Goal: Contribute content: Add original content to the website for others to see

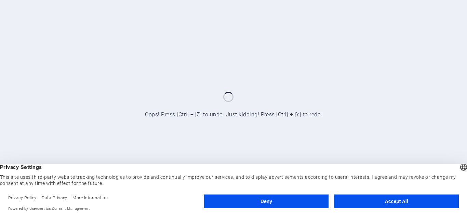
click at [396, 202] on button "Accept All" at bounding box center [396, 202] width 125 height 14
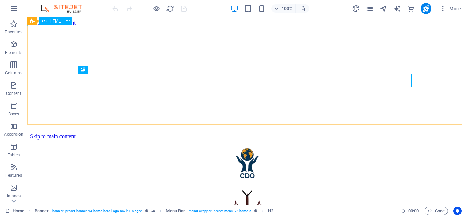
click at [58, 20] on span "HTML" at bounding box center [55, 21] width 11 height 4
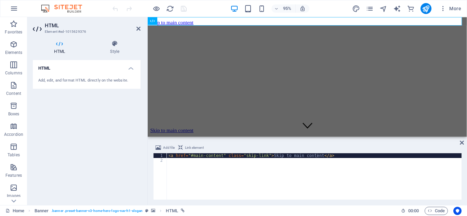
click at [241, 156] on div "< a href = "#main-content" class = "skip-link" > Skip to main content </ a >" at bounding box center [314, 181] width 295 height 56
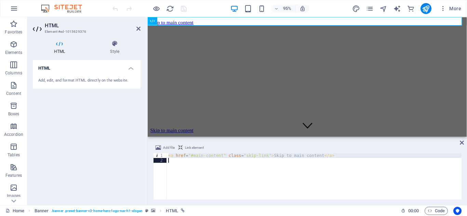
click at [241, 156] on div "< a href = "#main-content" class = "skip-link" > Skip to main content </ a >" at bounding box center [314, 181] width 295 height 56
click at [167, 147] on span "Add file" at bounding box center [169, 148] width 12 height 8
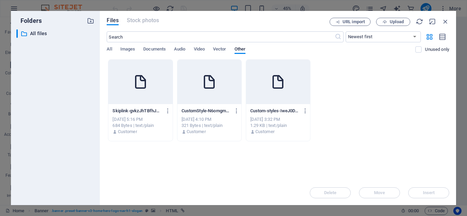
click at [143, 84] on icon at bounding box center [140, 82] width 16 height 16
type textarea "[URL][DOMAIN_NAME]"
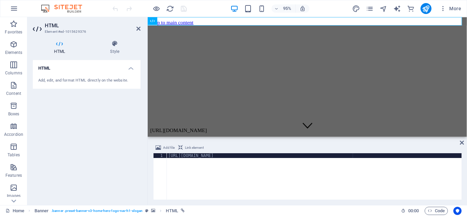
click at [193, 147] on span "Link element" at bounding box center [194, 148] width 19 height 8
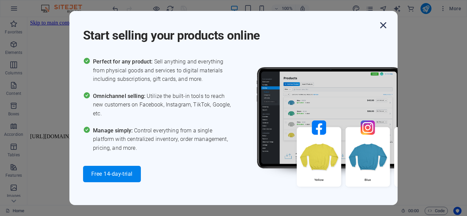
click at [383, 24] on icon "button" at bounding box center [383, 25] width 12 height 12
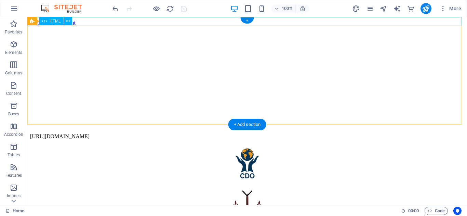
click at [144, 134] on div "[URL][DOMAIN_NAME]" at bounding box center [247, 137] width 434 height 6
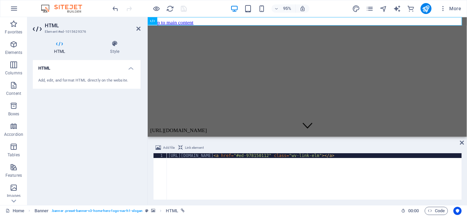
type textarea "[URL][DOMAIN_NAME]"
click at [222, 154] on div "[URL][DOMAIN_NAME]" at bounding box center [314, 180] width 295 height 55
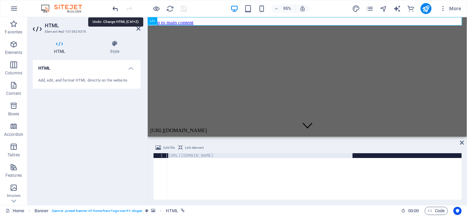
click at [116, 9] on icon "undo" at bounding box center [115, 9] width 8 height 8
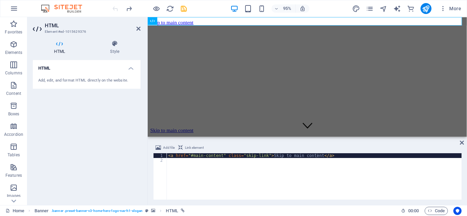
click at [116, 9] on div at bounding box center [149, 8] width 77 height 11
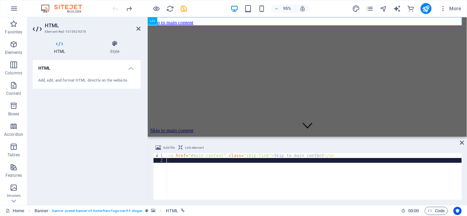
click at [326, 159] on div "< a href = "#main-content" class = "skip-link" > Skip to main content </ a >" at bounding box center [314, 181] width 295 height 56
type textarea "<a href="#main-content" class="skip-link">Skip to main content</a>"
click at [166, 146] on span "Add file" at bounding box center [169, 148] width 12 height 8
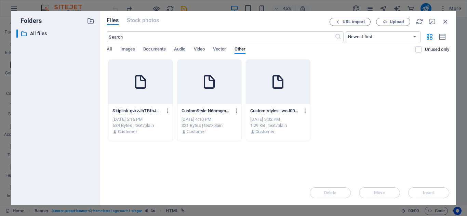
click at [140, 86] on icon at bounding box center [140, 82] width 16 height 16
type textarea "[URL][DOMAIN_NAME]"
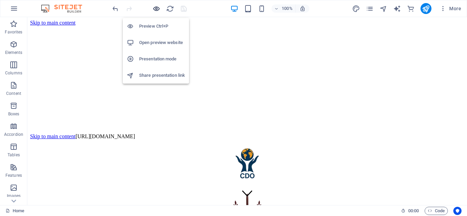
click at [157, 8] on icon "button" at bounding box center [156, 9] width 8 height 8
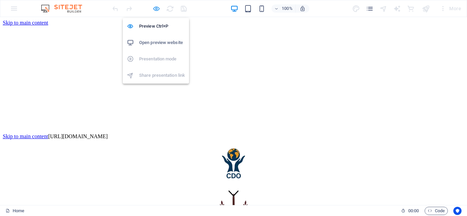
click at [157, 8] on icon "button" at bounding box center [156, 9] width 8 height 8
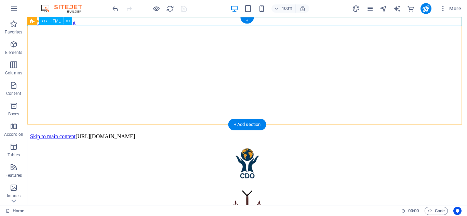
click at [187, 134] on div "Skip to main content [URL][DOMAIN_NAME]" at bounding box center [247, 137] width 434 height 6
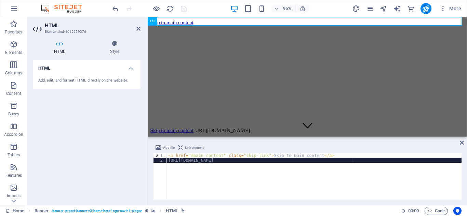
click at [236, 163] on div "< a href = "#main-content" class = "skip-link" > Skip to main content </ a > [U…" at bounding box center [314, 180] width 295 height 55
type textarea "<a href="#main-content" class="skip-link">Skip to main content</a>"
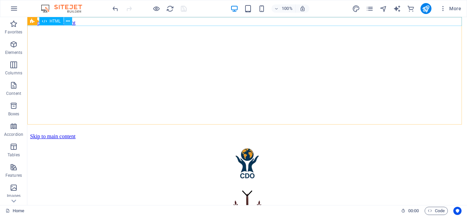
click at [68, 20] on icon at bounding box center [68, 21] width 4 height 7
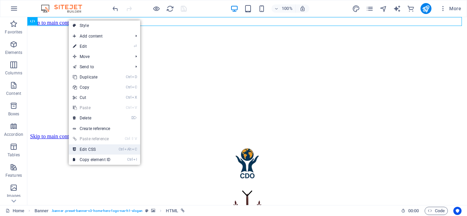
click at [93, 149] on link "Ctrl Alt C Edit CSS" at bounding box center [92, 150] width 46 height 10
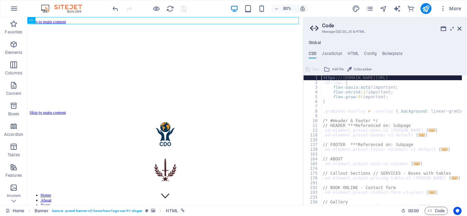
click at [369, 79] on div "https: //[DOMAIN_NAME][URL] .ed-logo { flex-basis : auto !important; flex-shrin…" at bounding box center [461, 143] width 281 height 134
click at [369, 79] on div "https: //[DOMAIN_NAME][URL] .ed-logo { flex-basis : auto !important; flex-shrin…" at bounding box center [391, 141] width 140 height 130
click at [369, 79] on div "https: //[DOMAIN_NAME][URL] .ed-logo { flex-basis : auto !important; flex-shrin…" at bounding box center [461, 143] width 281 height 134
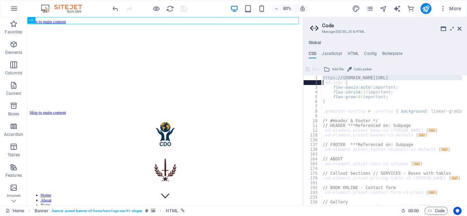
click at [369, 79] on div "https: //[DOMAIN_NAME][URL] .ed-logo { flex-basis : auto !important; flex-shrin…" at bounding box center [461, 143] width 281 height 134
type textarea "[URL][DOMAIN_NAME]"
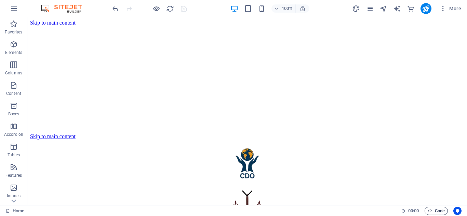
click at [432, 211] on span "Code" at bounding box center [436, 211] width 17 height 8
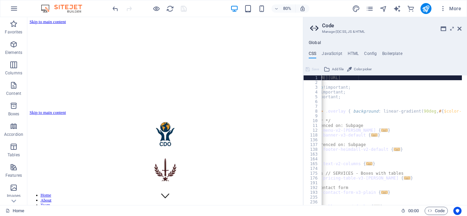
click at [359, 78] on div "https: //[DOMAIN_NAME][URL] .ed-logo { flex-basis : auto !important; flex-shrin…" at bounding box center [414, 143] width 281 height 134
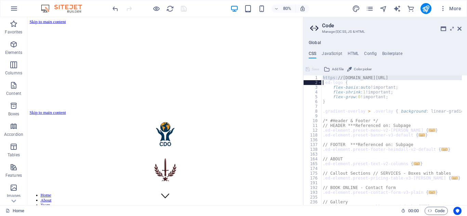
click at [359, 78] on div "https: //[DOMAIN_NAME][URL] .ed-logo { flex-basis : auto !important; flex-shrin…" at bounding box center [461, 143] width 281 height 134
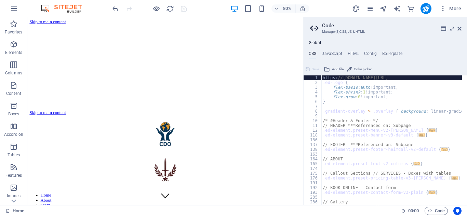
type textarea "[URL][DOMAIN_NAME]"
type textarea ".ed-logo {"
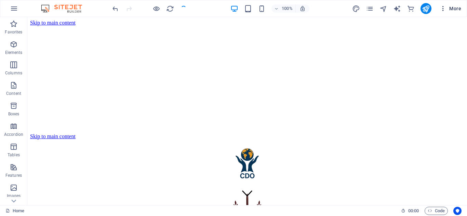
click at [449, 5] on span "More" at bounding box center [450, 8] width 22 height 7
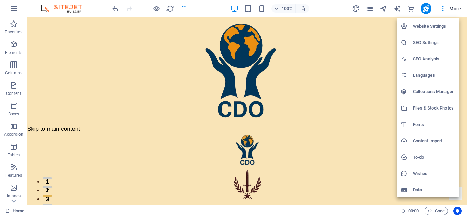
click at [435, 105] on h6 "Files & Stock Photos" at bounding box center [434, 108] width 42 height 8
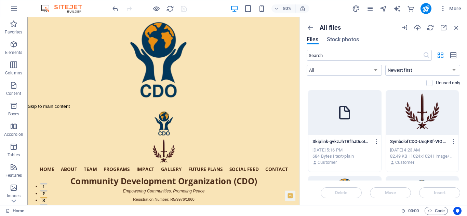
click at [375, 142] on icon "button" at bounding box center [376, 142] width 6 height 6
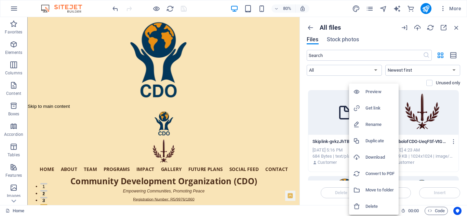
click at [369, 189] on h6 "Move to folder" at bounding box center [379, 190] width 29 height 8
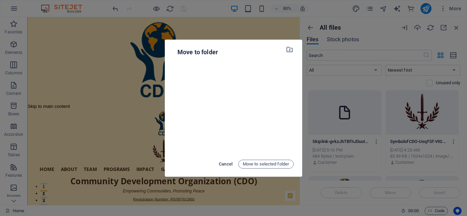
click at [224, 164] on span "Cancel" at bounding box center [226, 164] width 14 height 8
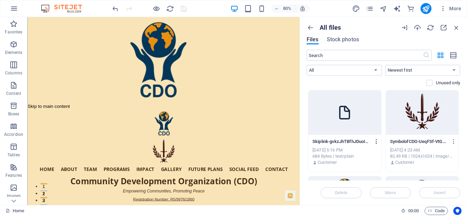
click at [376, 140] on icon "button" at bounding box center [376, 142] width 6 height 6
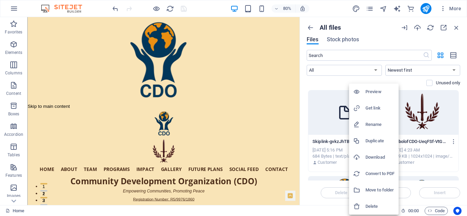
click at [366, 204] on h6 "Delete" at bounding box center [379, 207] width 29 height 8
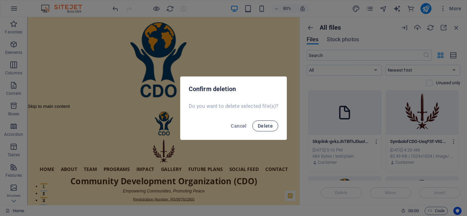
click at [262, 122] on button "Delete" at bounding box center [265, 126] width 26 height 11
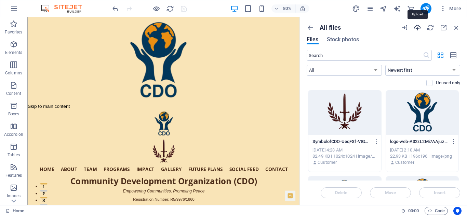
click at [417, 26] on icon "button" at bounding box center [418, 28] width 8 height 8
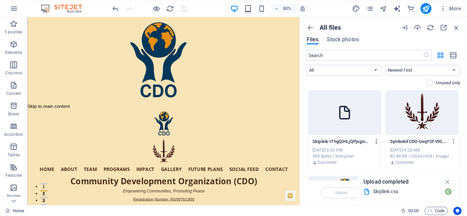
click at [376, 139] on icon "button" at bounding box center [376, 142] width 6 height 6
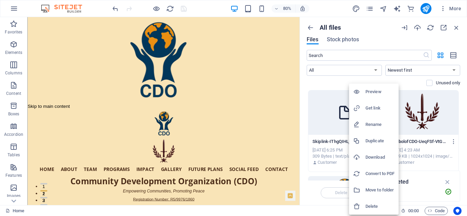
click at [310, 199] on div at bounding box center [233, 108] width 467 height 216
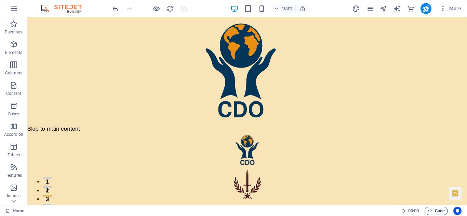
click at [432, 211] on span "Code" at bounding box center [436, 211] width 17 height 8
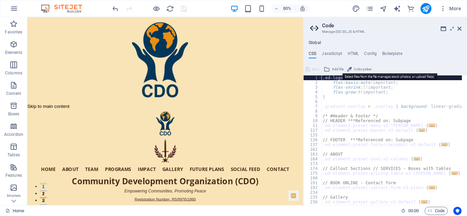
click at [332, 69] on span "Add file" at bounding box center [338, 69] width 12 height 8
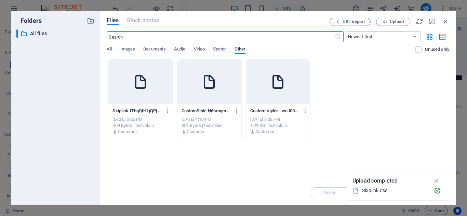
click at [145, 87] on icon at bounding box center [140, 82] width 16 height 16
type textarea "[URL][DOMAIN_NAME] {"
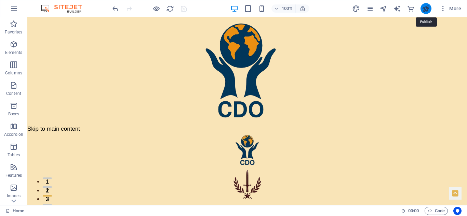
click at [429, 8] on icon "publish" at bounding box center [426, 9] width 8 height 8
